Goal: Task Accomplishment & Management: Use online tool/utility

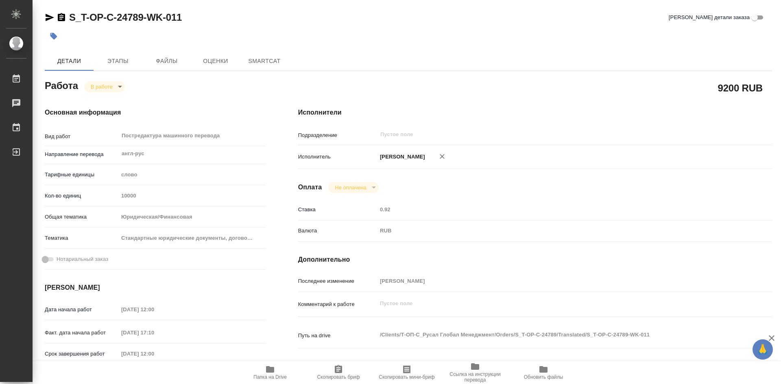
type textarea "x"
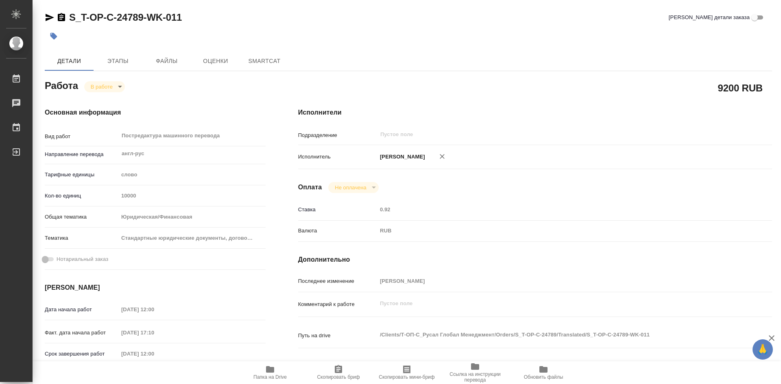
type textarea "x"
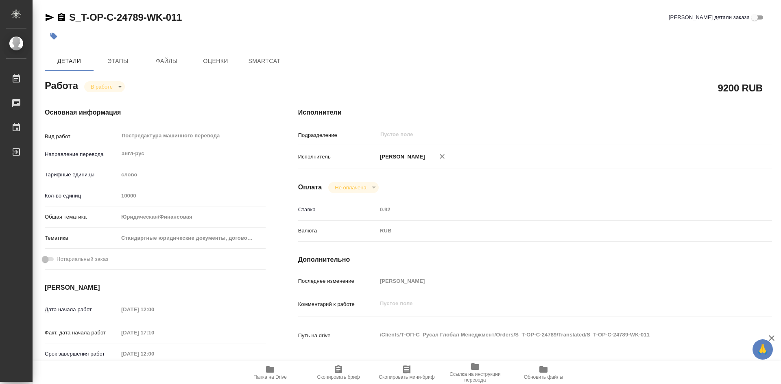
type textarea "x"
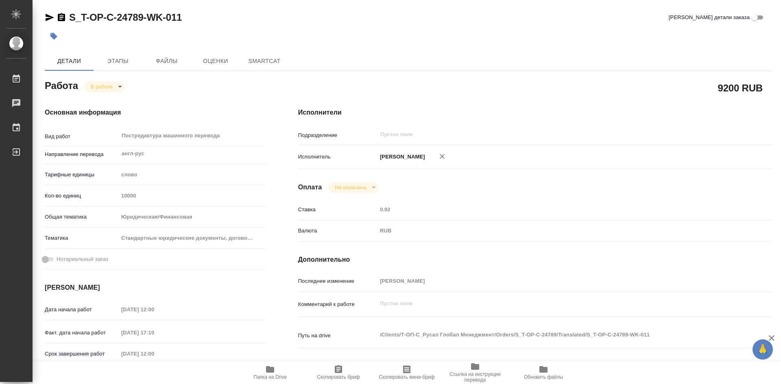
type textarea "x"
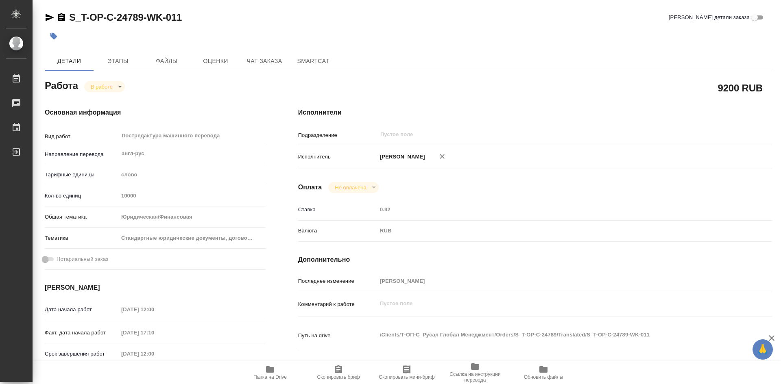
type textarea "x"
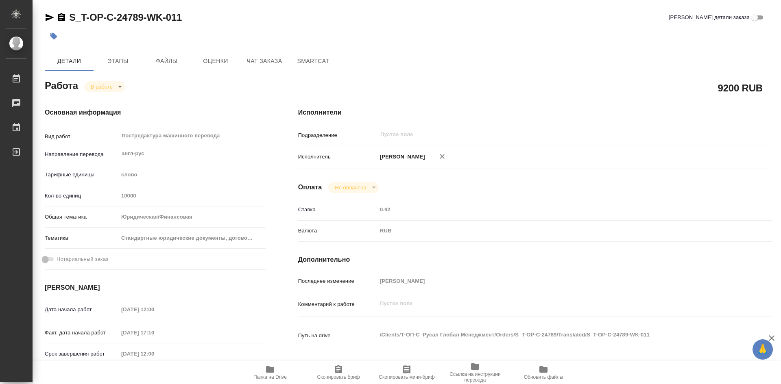
type textarea "x"
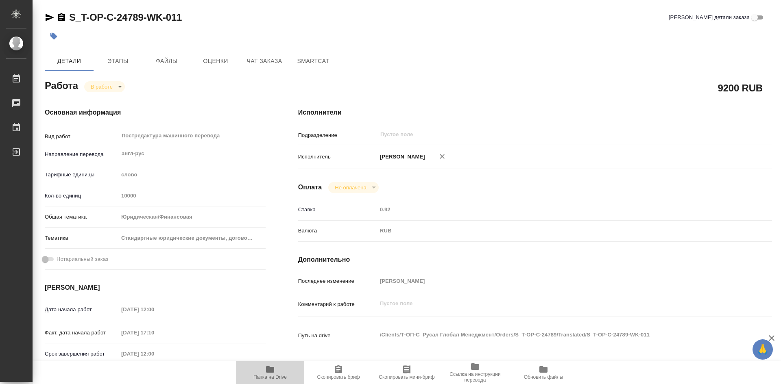
click at [274, 372] on icon "button" at bounding box center [270, 369] width 8 height 7
type textarea "x"
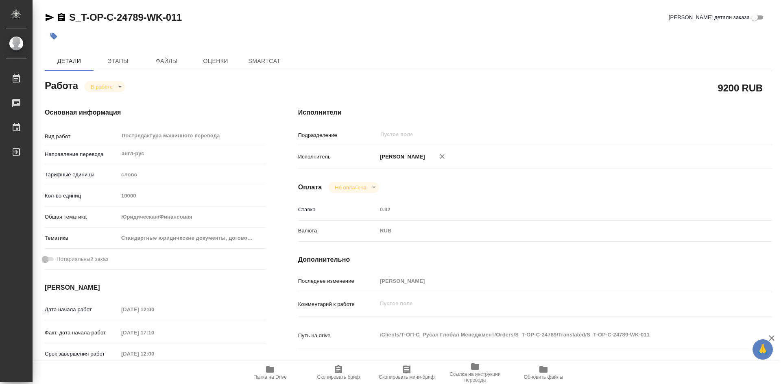
type textarea "x"
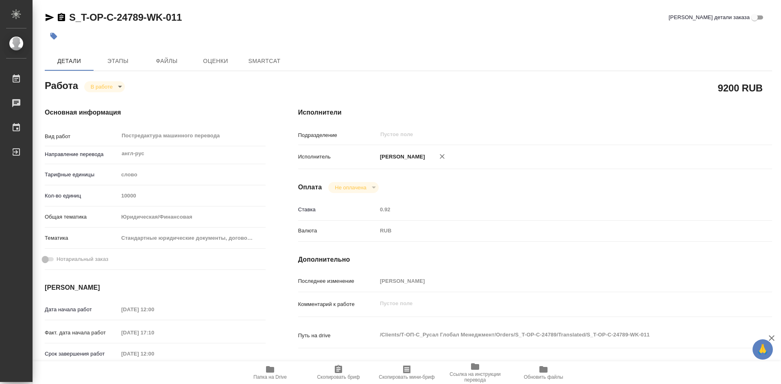
type textarea "x"
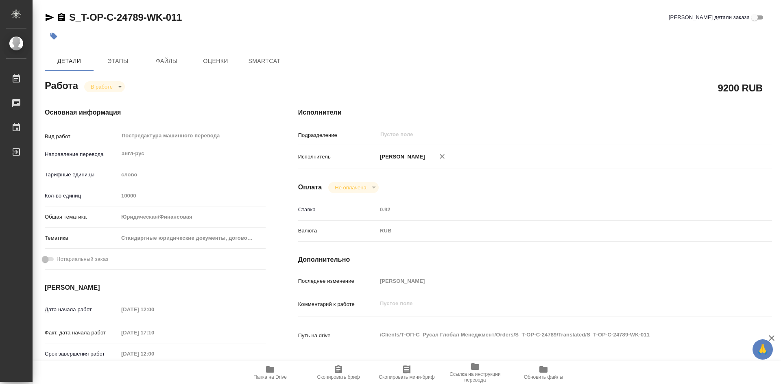
type textarea "x"
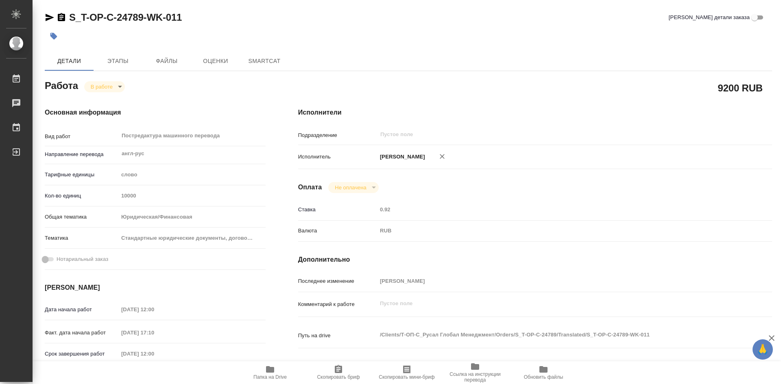
type textarea "x"
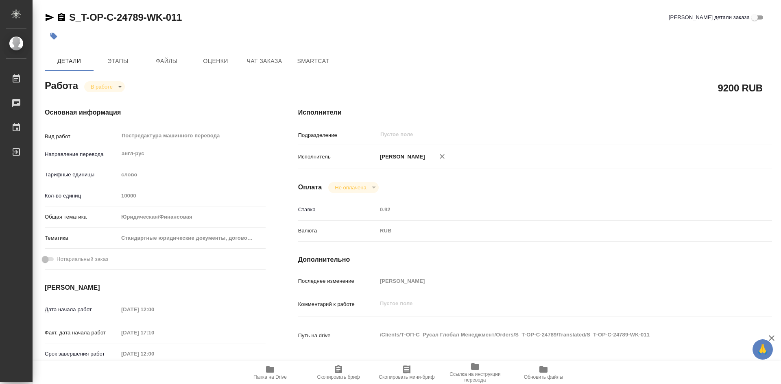
type textarea "x"
click at [272, 372] on icon "button" at bounding box center [270, 369] width 8 height 7
type textarea "x"
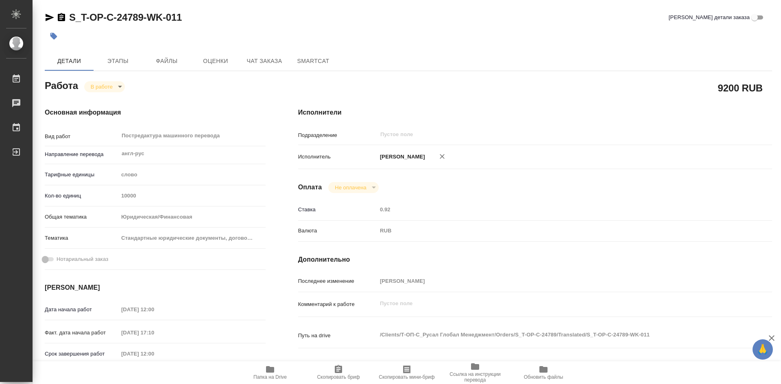
type textarea "x"
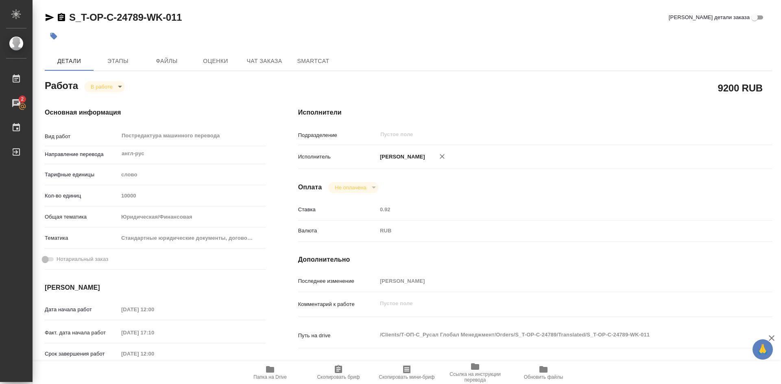
type textarea "x"
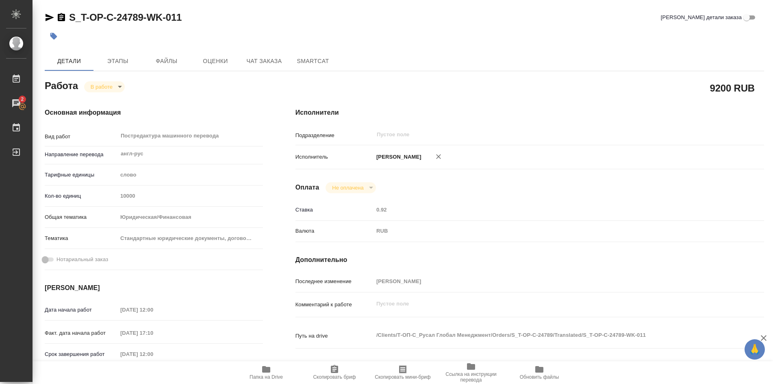
type textarea "x"
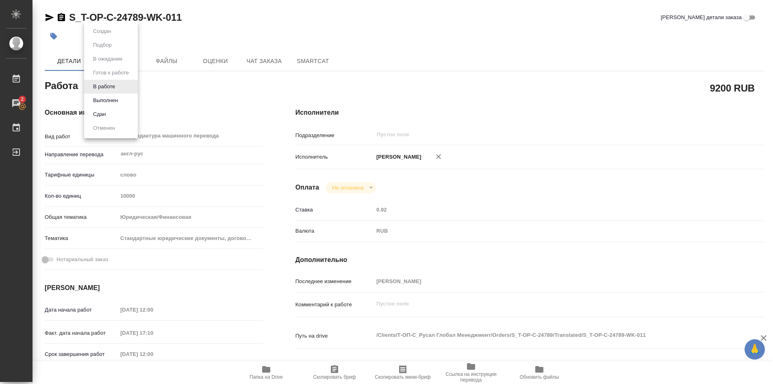
click at [120, 87] on body "🙏 .cls-1 fill:#fff; AWATERA [PERSON_NAME] Работы 2 Чаты График Выйти S_T-OP-C-2…" at bounding box center [386, 192] width 773 height 384
click at [109, 100] on button "Выполнен" at bounding box center [106, 100] width 30 height 9
type textarea "x"
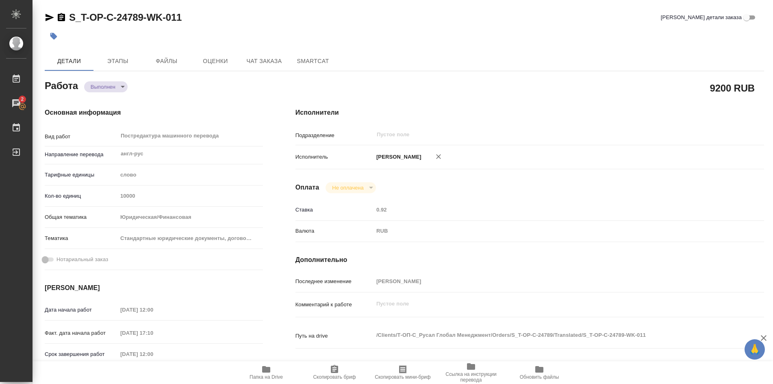
type textarea "x"
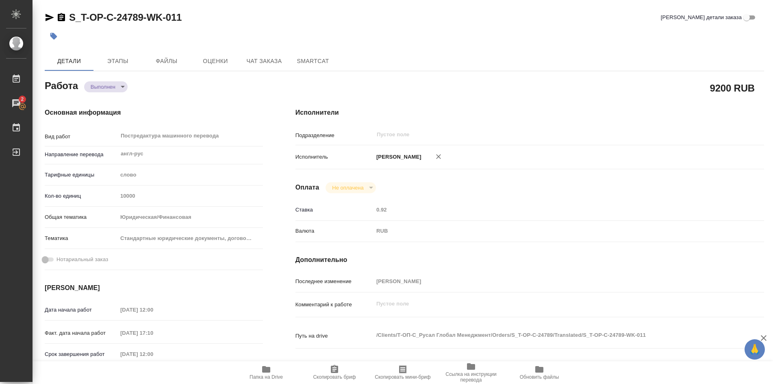
type textarea "x"
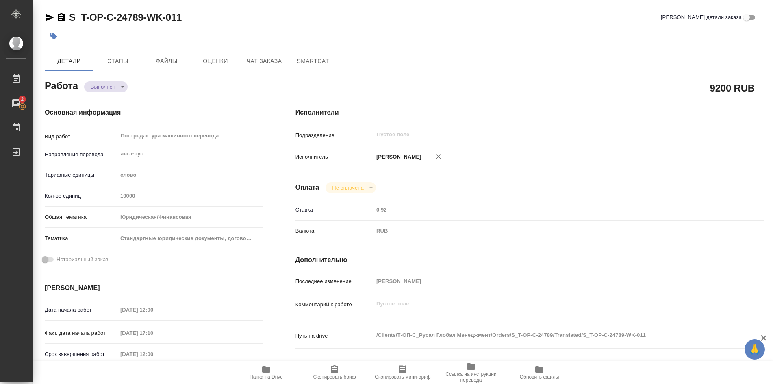
type textarea "x"
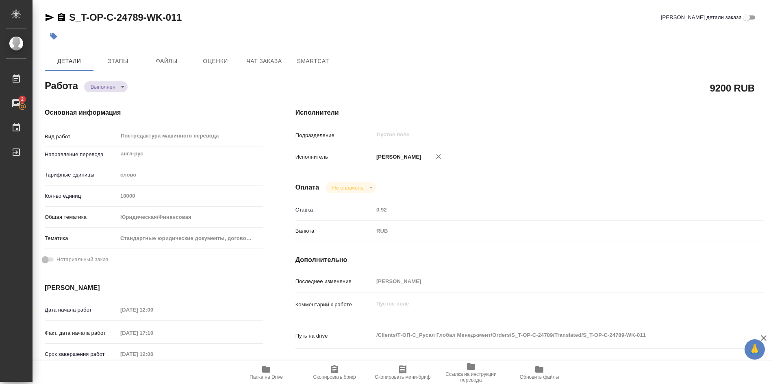
type textarea "x"
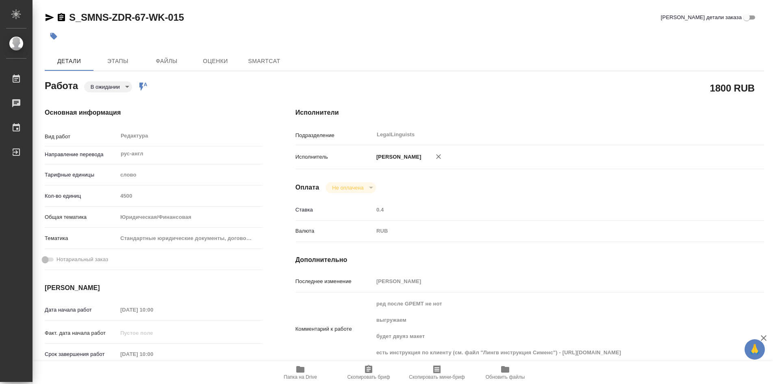
type textarea "x"
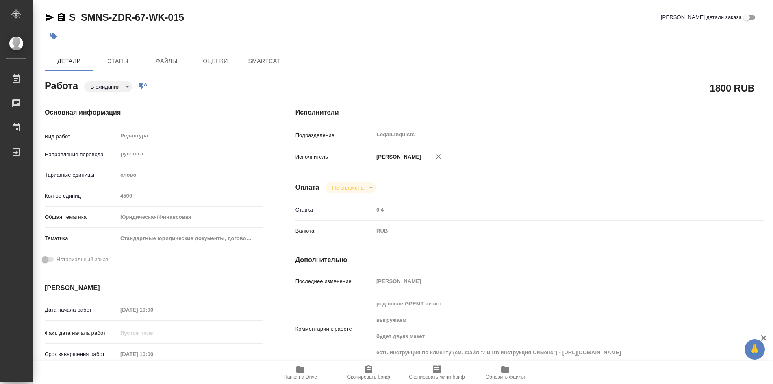
type textarea "x"
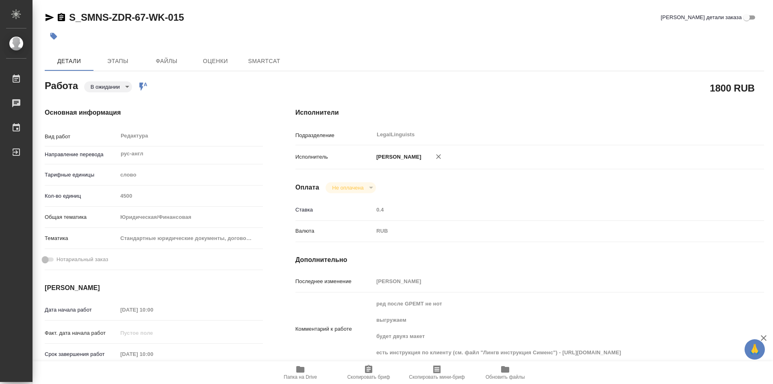
type textarea "x"
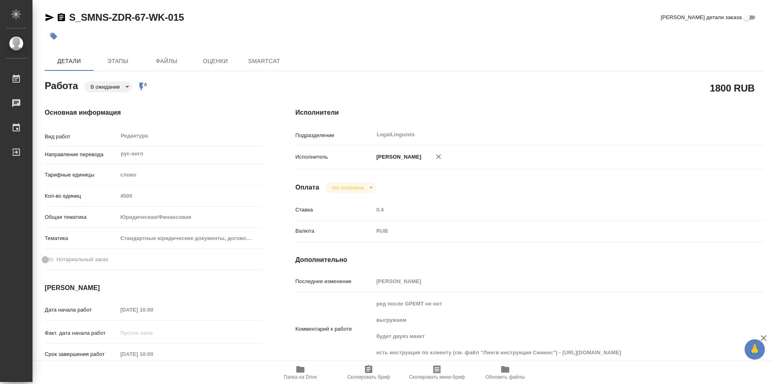
type textarea "x"
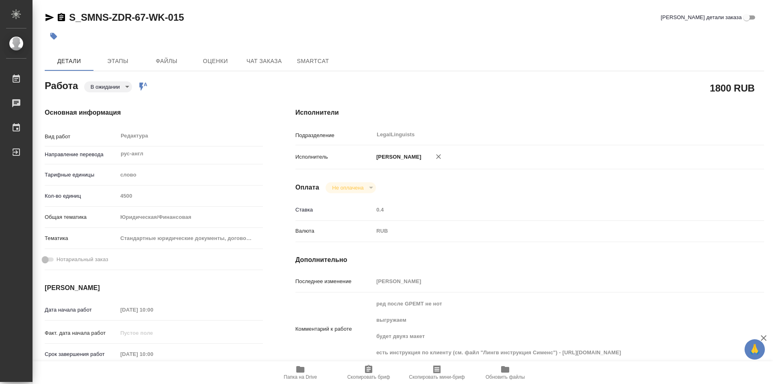
type textarea "x"
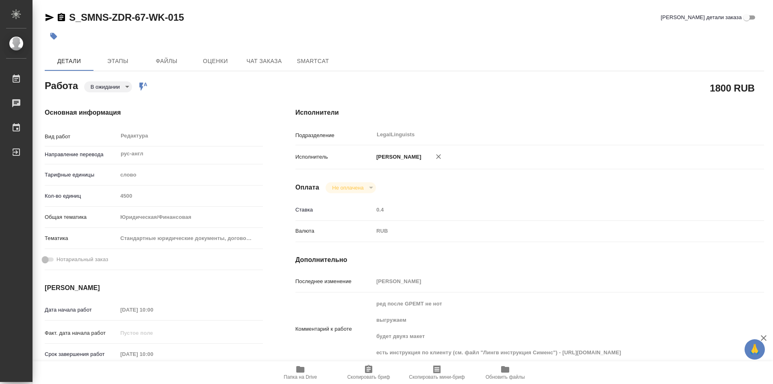
type textarea "x"
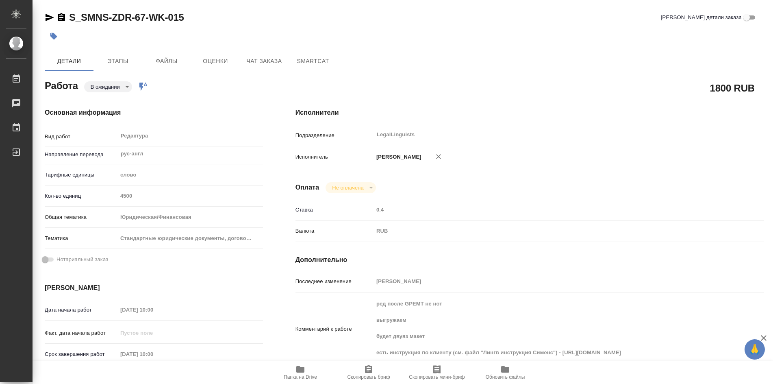
scroll to position [122, 0]
